Goal: Entertainment & Leisure: Consume media (video, audio)

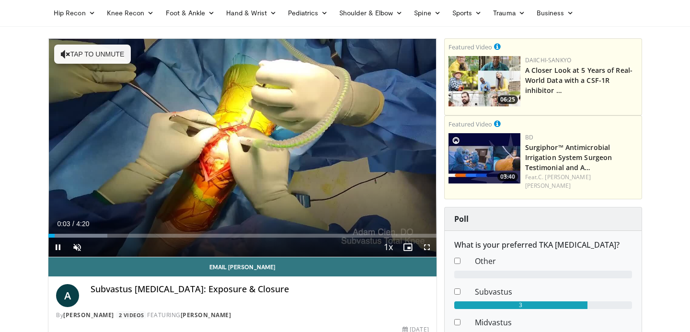
scroll to position [58, 0]
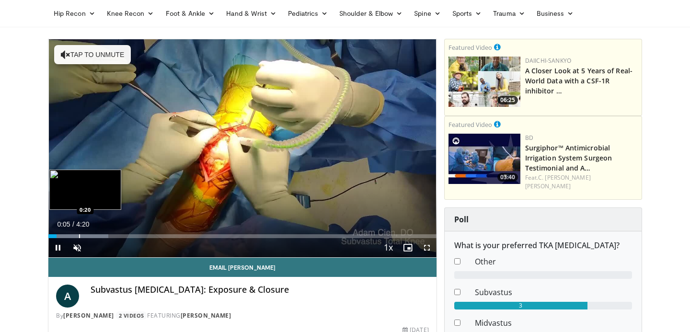
click at [79, 235] on div "Progress Bar" at bounding box center [79, 236] width 1 height 4
click at [88, 234] on div "Progress Bar" at bounding box center [88, 236] width 1 height 4
click at [97, 236] on div "Progress Bar" at bounding box center [97, 236] width 1 height 4
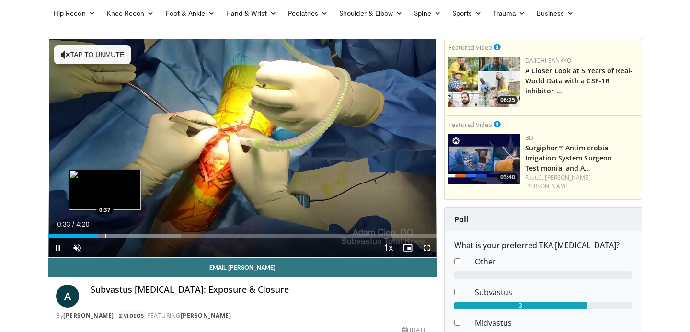
click at [106, 236] on div "Progress Bar" at bounding box center [105, 236] width 1 height 4
click at [114, 235] on div "Progress Bar" at bounding box center [114, 236] width 1 height 4
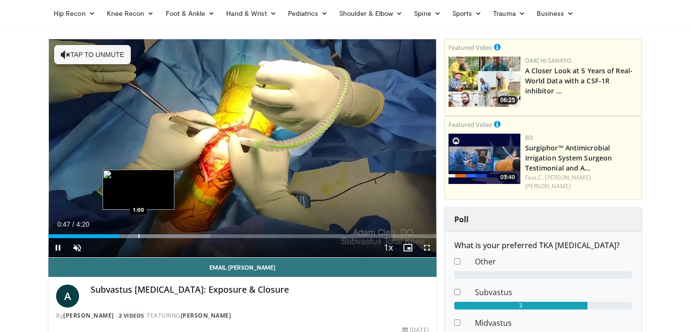
click at [135, 233] on div "Loaded : 41.89% 0:47 1:00" at bounding box center [242, 233] width 388 height 9
click at [155, 237] on div "Progress Bar" at bounding box center [155, 236] width 1 height 4
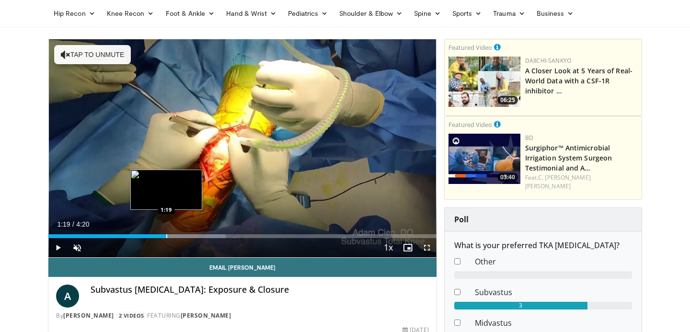
click at [166, 236] on div "Progress Bar" at bounding box center [166, 236] width 1 height 4
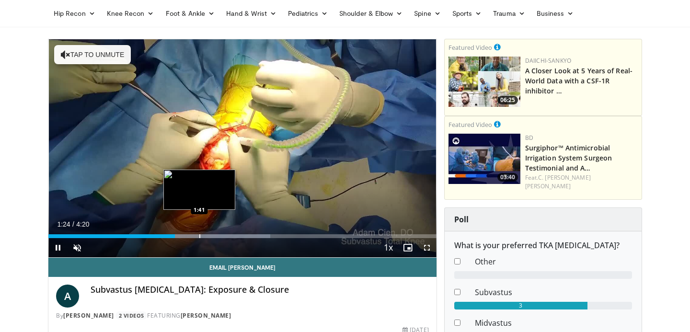
click at [199, 235] on div "Progress Bar" at bounding box center [199, 236] width 1 height 4
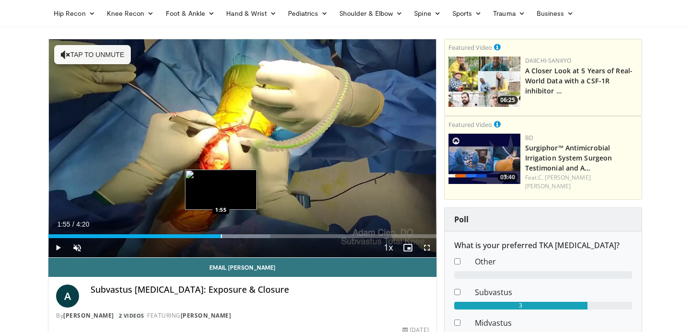
click at [221, 235] on div "Progress Bar" at bounding box center [221, 236] width 1 height 4
click at [238, 233] on div "Loaded : 64.75% 1:56 2:06" at bounding box center [242, 233] width 388 height 9
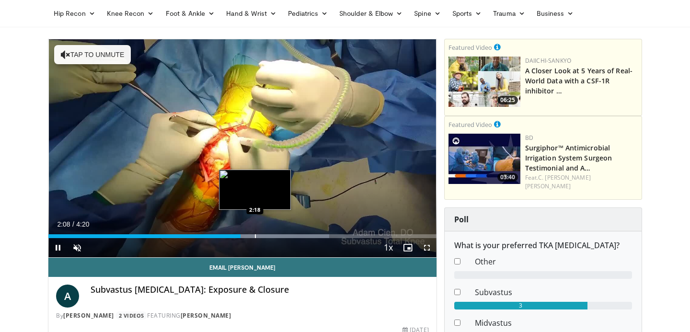
click at [255, 236] on div "Progress Bar" at bounding box center [255, 236] width 1 height 4
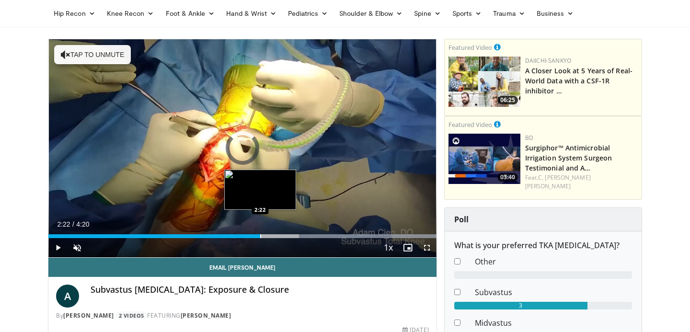
click at [260, 236] on div "Progress Bar" at bounding box center [260, 236] width 1 height 4
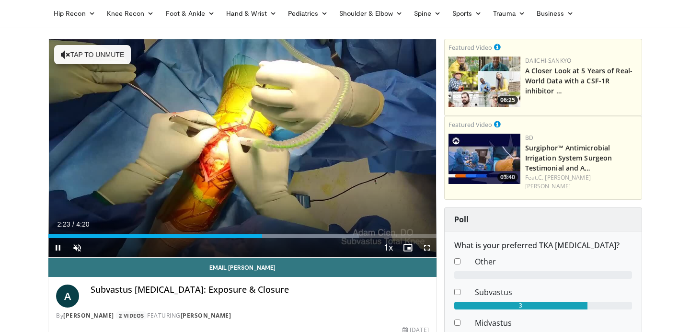
click at [334, 239] on div "Current Time 2:23 / Duration 4:20 Pause Skip Backward Skip Forward Unmute 0% Lo…" at bounding box center [242, 247] width 388 height 19
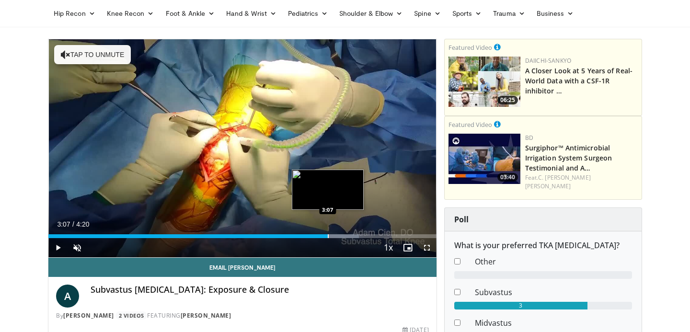
click at [328, 236] on div "Progress Bar" at bounding box center [328, 236] width 1 height 4
click at [315, 236] on div "Loaded : 95.24% 3:08 3:00" at bounding box center [242, 236] width 388 height 4
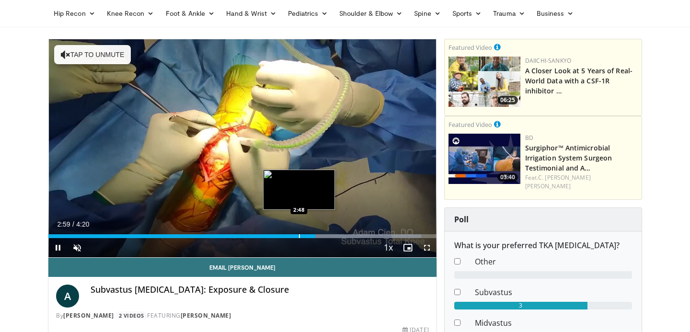
click at [299, 235] on div "Progress Bar" at bounding box center [299, 236] width 1 height 4
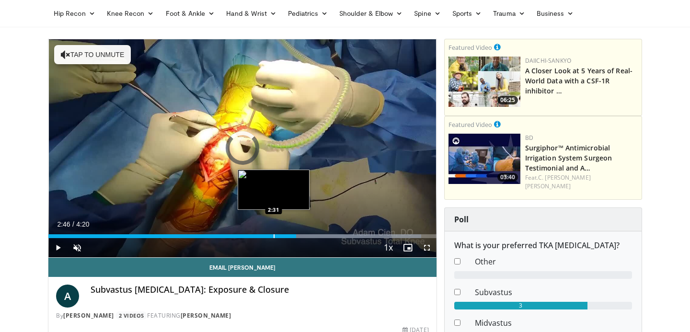
click at [274, 235] on div "Progress Bar" at bounding box center [274, 236] width 1 height 4
click at [265, 234] on div "Progress Bar" at bounding box center [265, 236] width 1 height 4
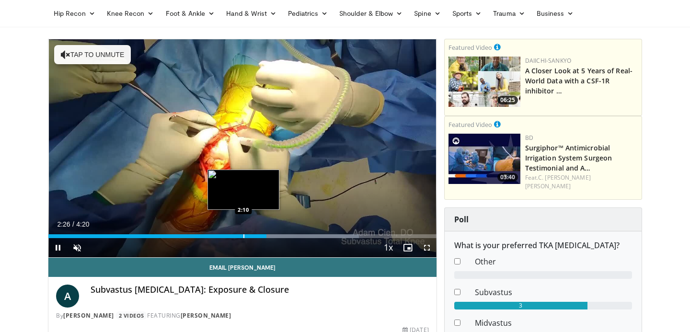
click at [243, 234] on div "Loaded : 80.00% 2:26 2:10" at bounding box center [242, 233] width 388 height 9
click at [252, 237] on div "Progress Bar" at bounding box center [252, 236] width 1 height 4
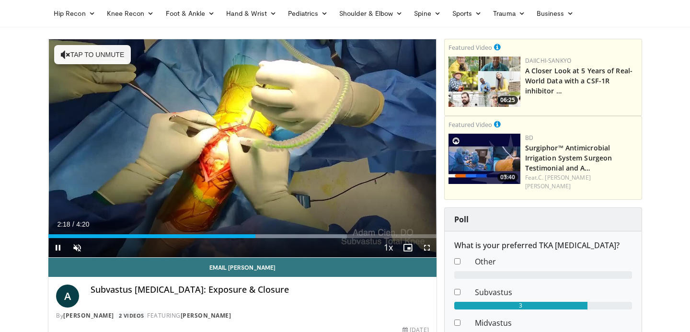
click at [171, 239] on div "Current Time 2:18 / Duration 4:20 Pause Skip Backward Skip Forward Unmute 0% Lo…" at bounding box center [242, 247] width 388 height 19
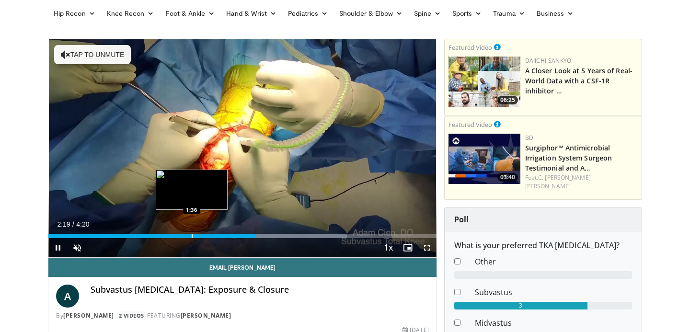
click at [191, 230] on div "Loaded : 76.91% 2:19 1:36" at bounding box center [242, 233] width 388 height 9
click at [176, 235] on div "Progress Bar" at bounding box center [176, 236] width 1 height 4
click at [192, 235] on div "Progress Bar" at bounding box center [191, 236] width 1 height 4
